Goal: Find specific page/section: Find specific page/section

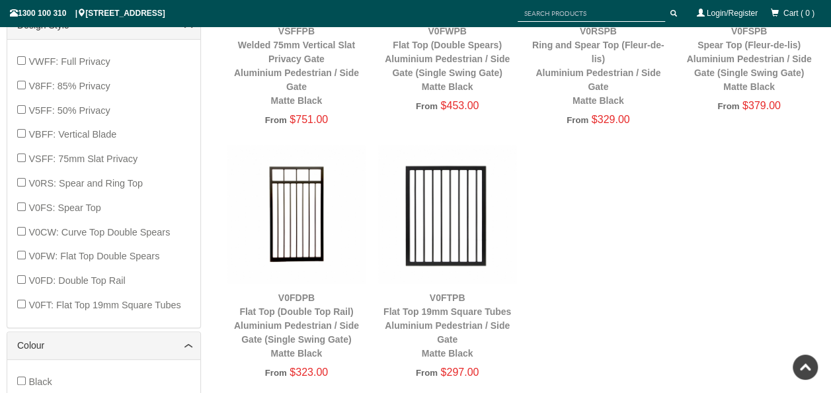
scroll to position [671, 0]
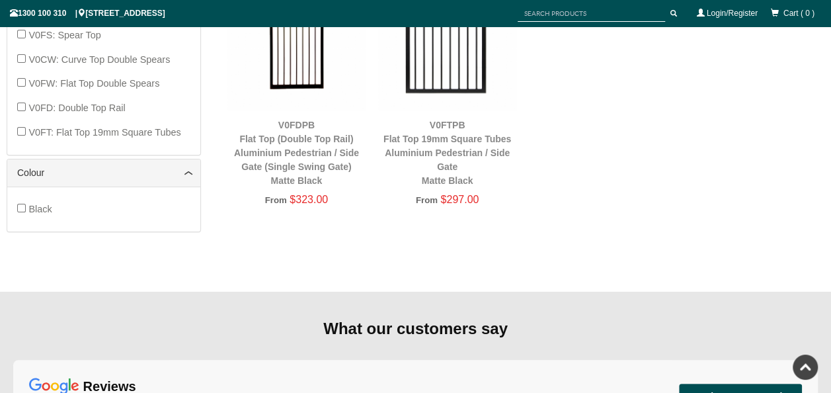
click at [233, 222] on div "V0FDPB Flat Top (Double Top Rail) Aluminium Pedestrian / Side Gate (Single Swin…" at bounding box center [296, 98] width 138 height 253
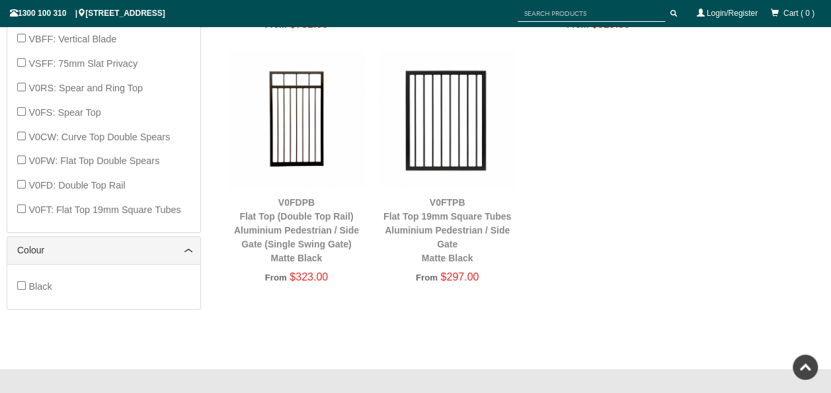
scroll to position [709, 0]
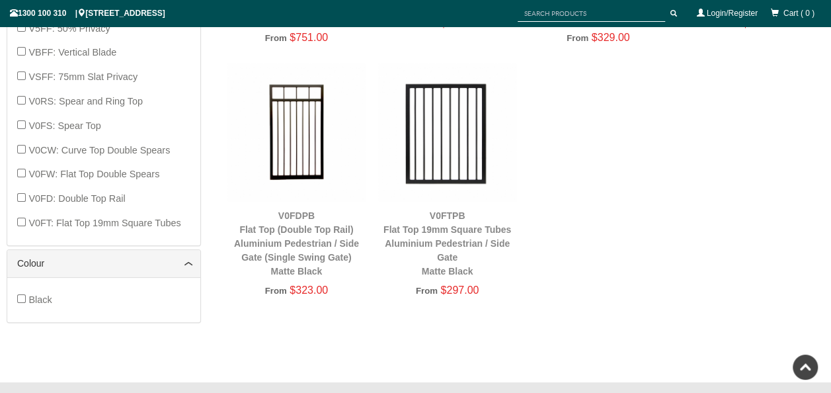
click at [438, 144] on img at bounding box center [447, 132] width 138 height 138
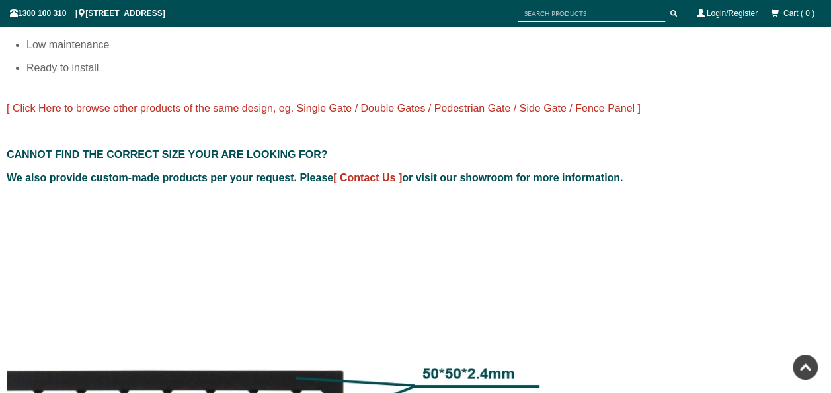
scroll to position [1038, 0]
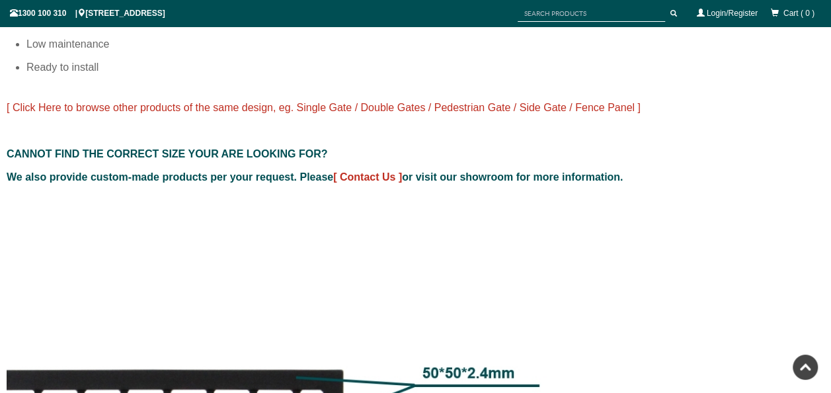
click at [352, 104] on span "[ Click Here to browse other products of the same design, eg. Single Gate / Dou…" at bounding box center [324, 107] width 634 height 11
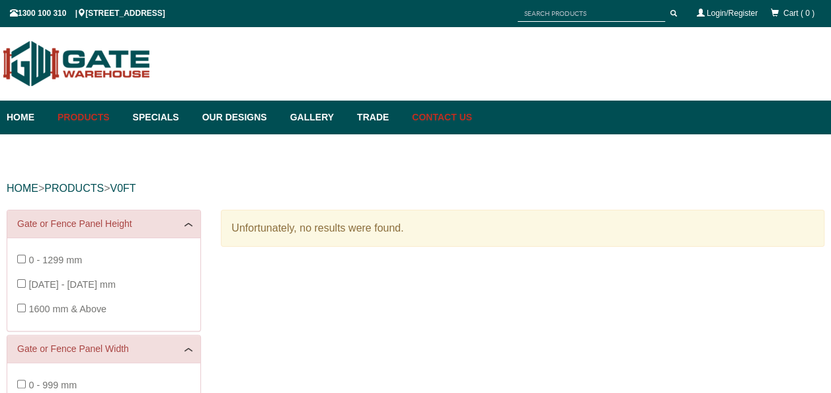
click at [468, 118] on link "Contact Us" at bounding box center [438, 118] width 67 height 34
